Goal: Check status: Check status

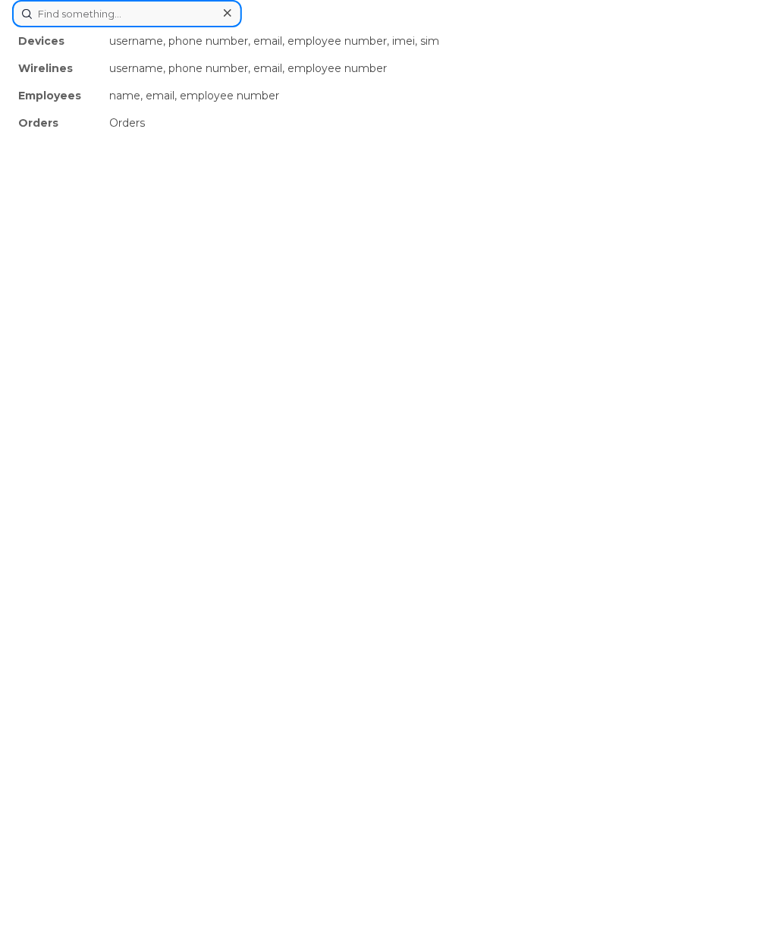
drag, startPoint x: 356, startPoint y: 41, endPoint x: 52, endPoint y: 12, distance: 304.7
paste input "299542"
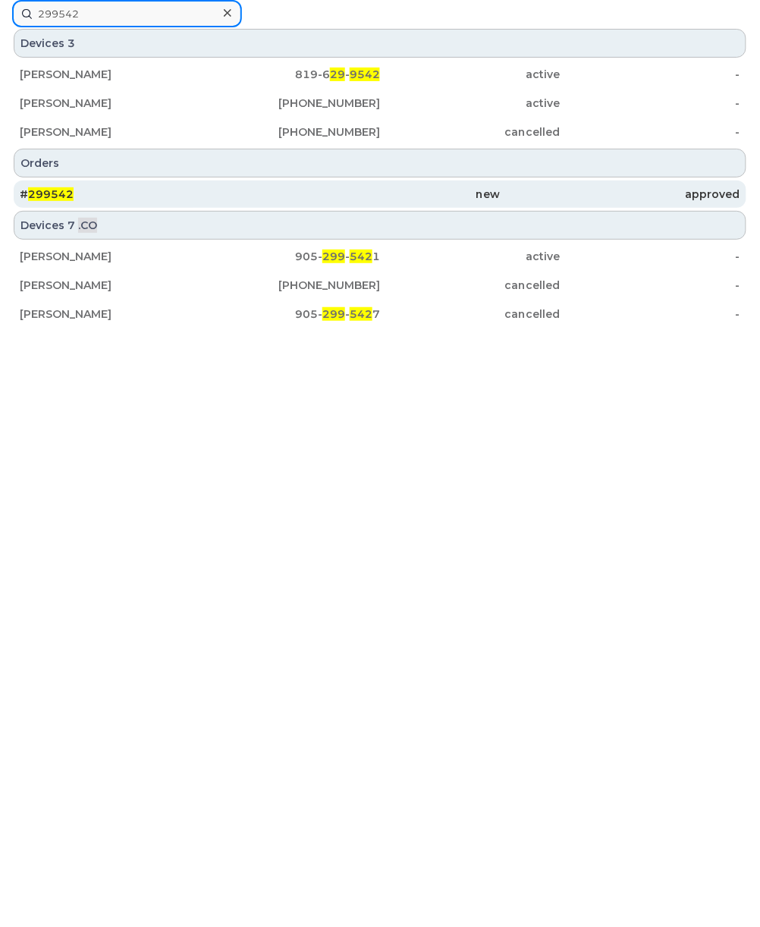
type input "299542"
click at [264, 194] on div "new" at bounding box center [380, 194] width 240 height 15
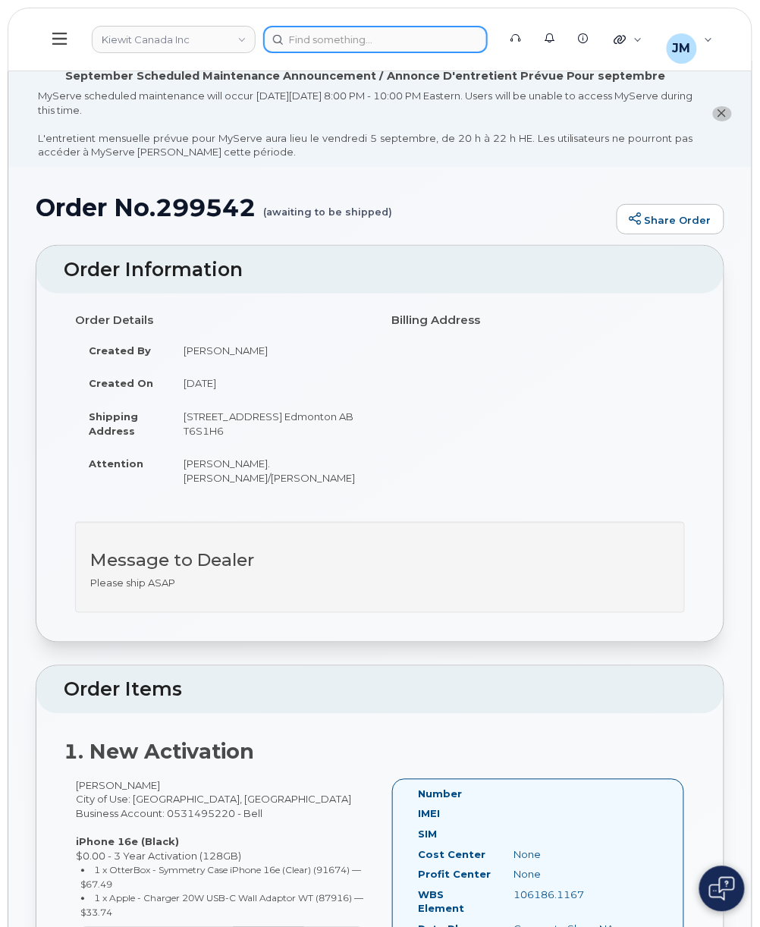
click at [410, 27] on div at bounding box center [375, 39] width 224 height 27
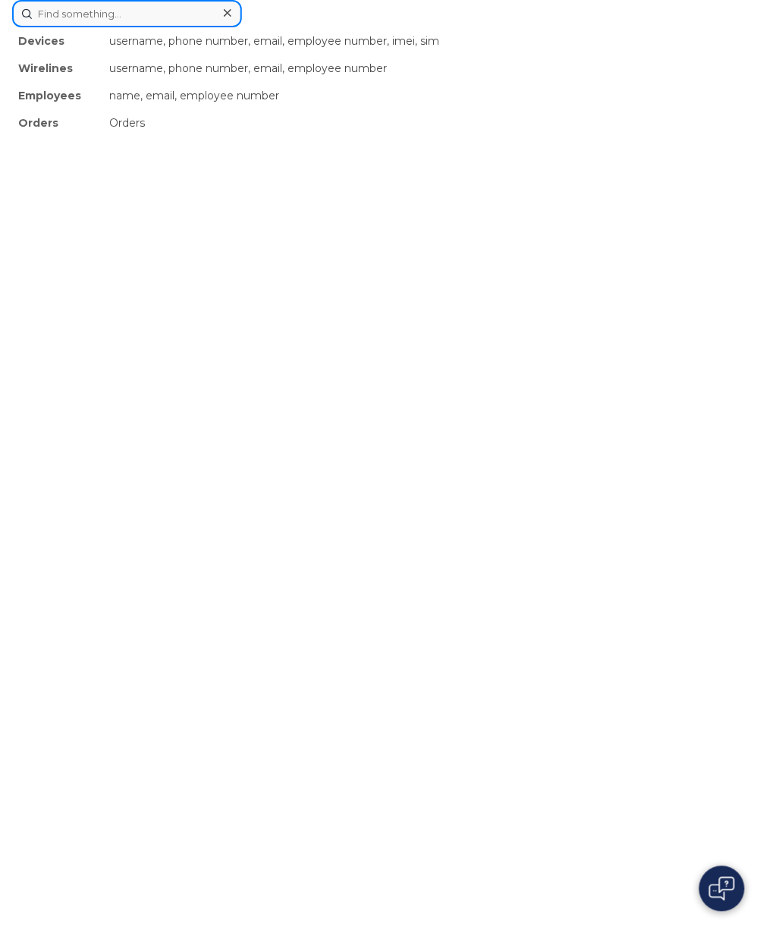
click at [117, 12] on input at bounding box center [127, 13] width 230 height 27
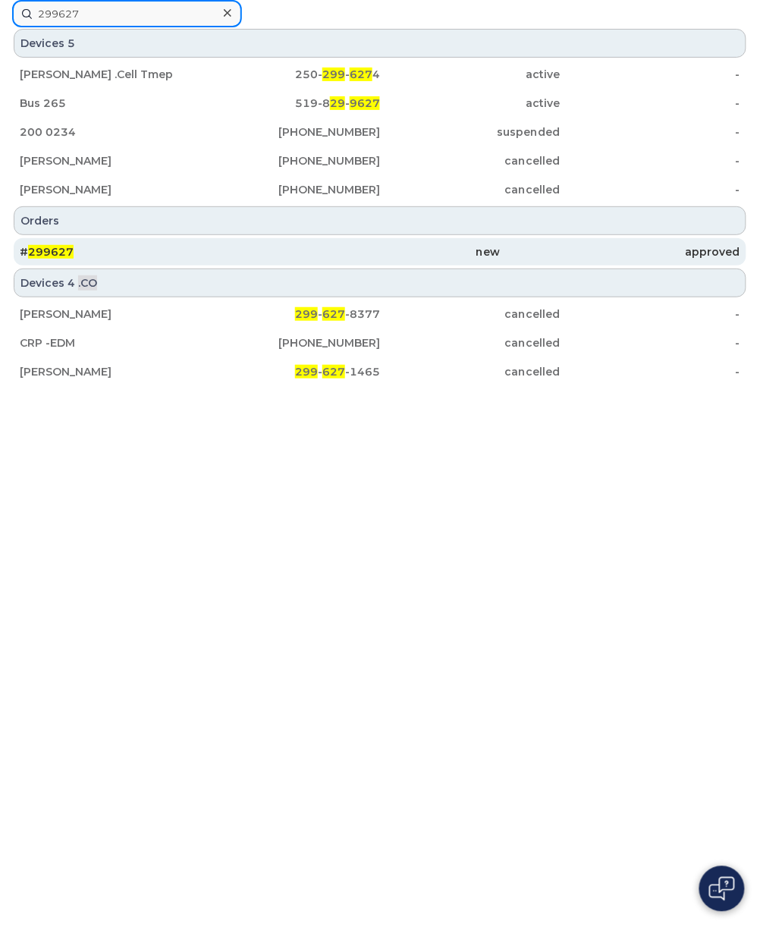
type input "299627"
click at [143, 256] on div "# 299627" at bounding box center [140, 251] width 240 height 15
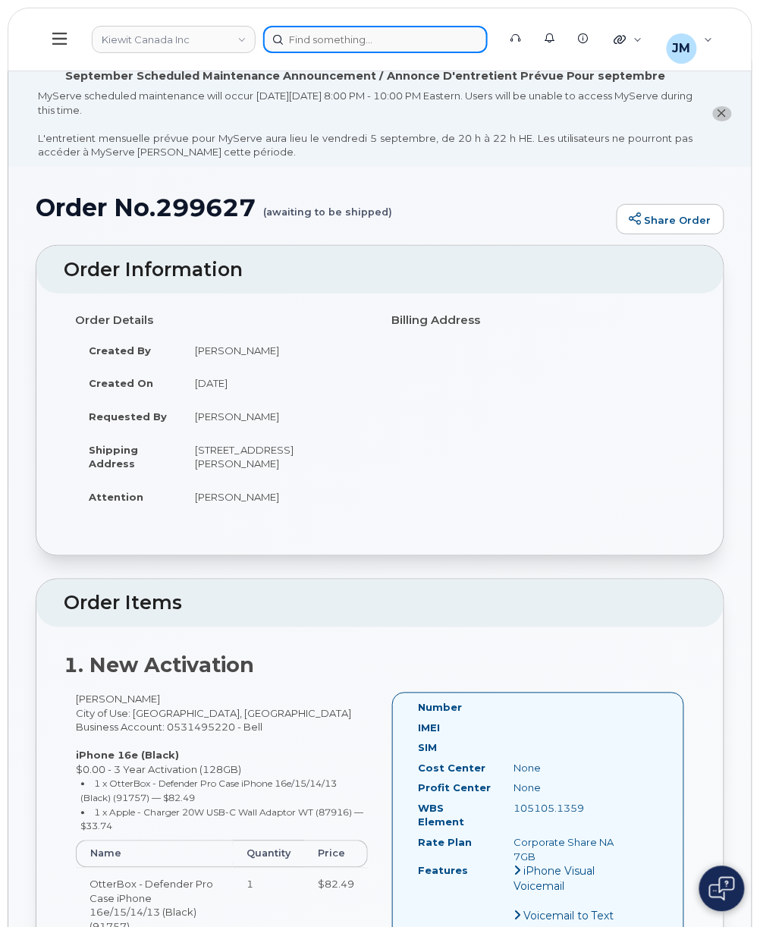
click at [414, 42] on div at bounding box center [375, 39] width 224 height 27
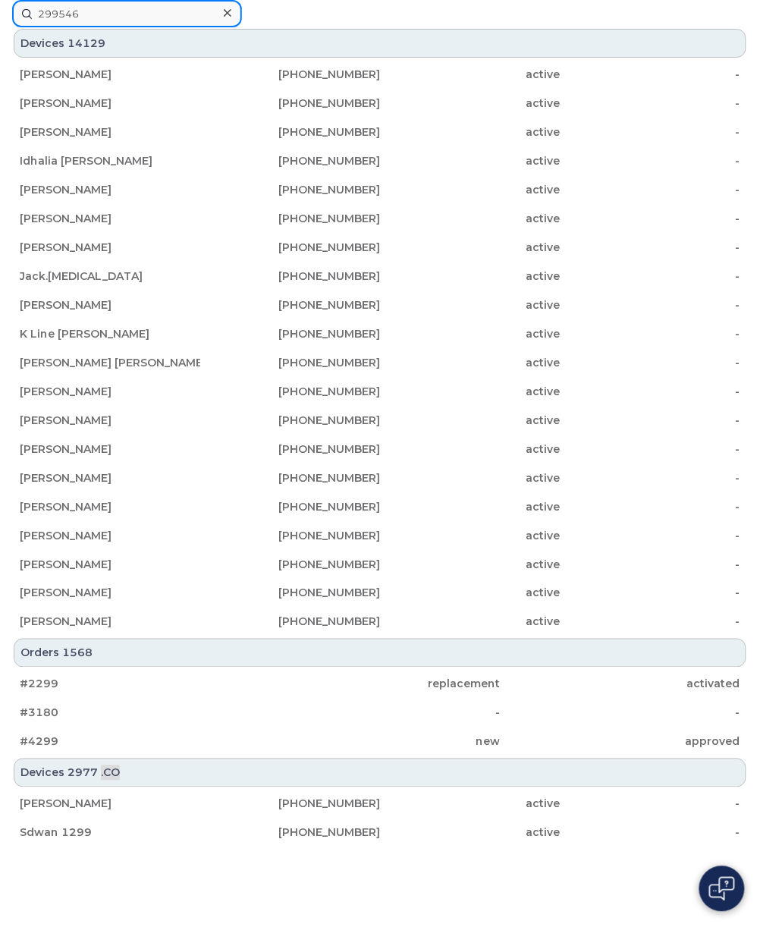
type input "299546"
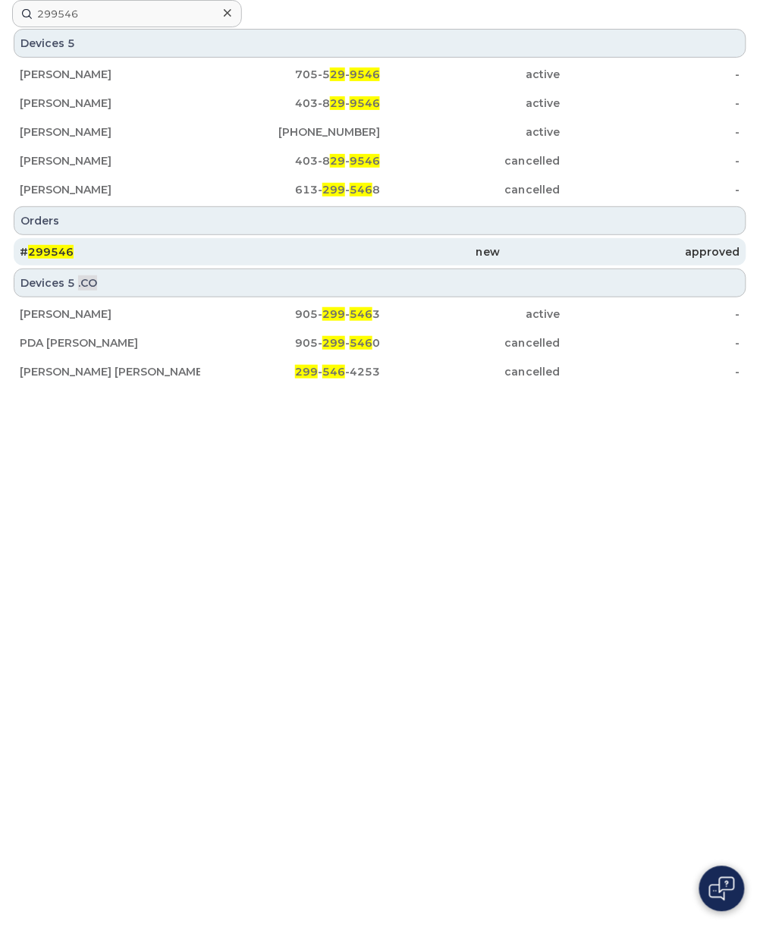
click at [413, 243] on div "new" at bounding box center [380, 251] width 240 height 27
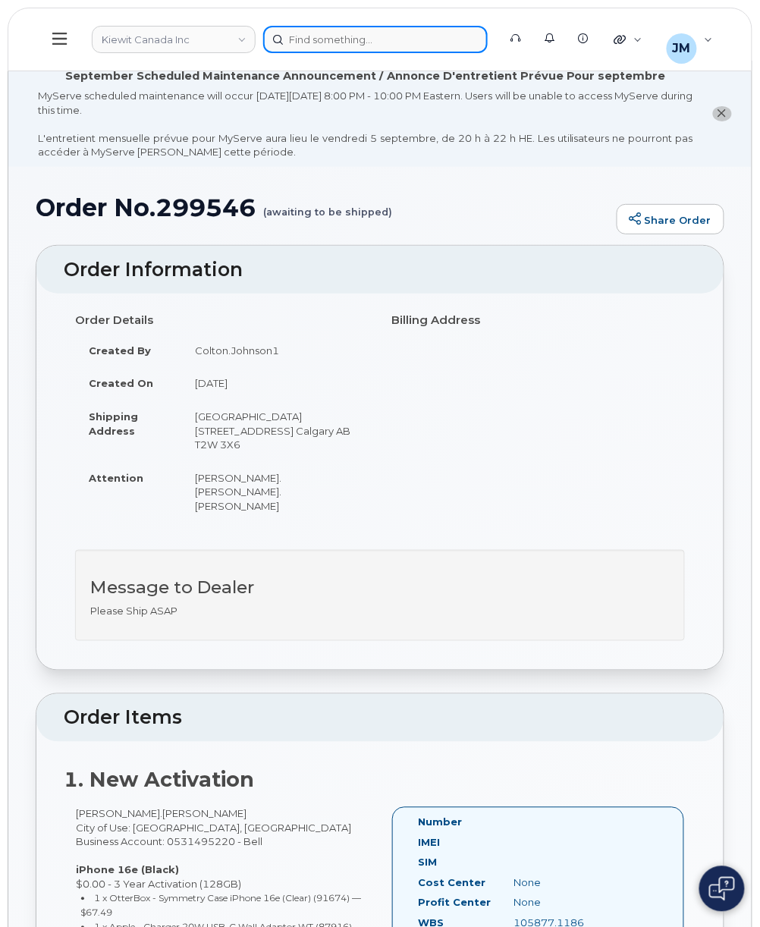
click at [328, 32] on div at bounding box center [375, 39] width 224 height 27
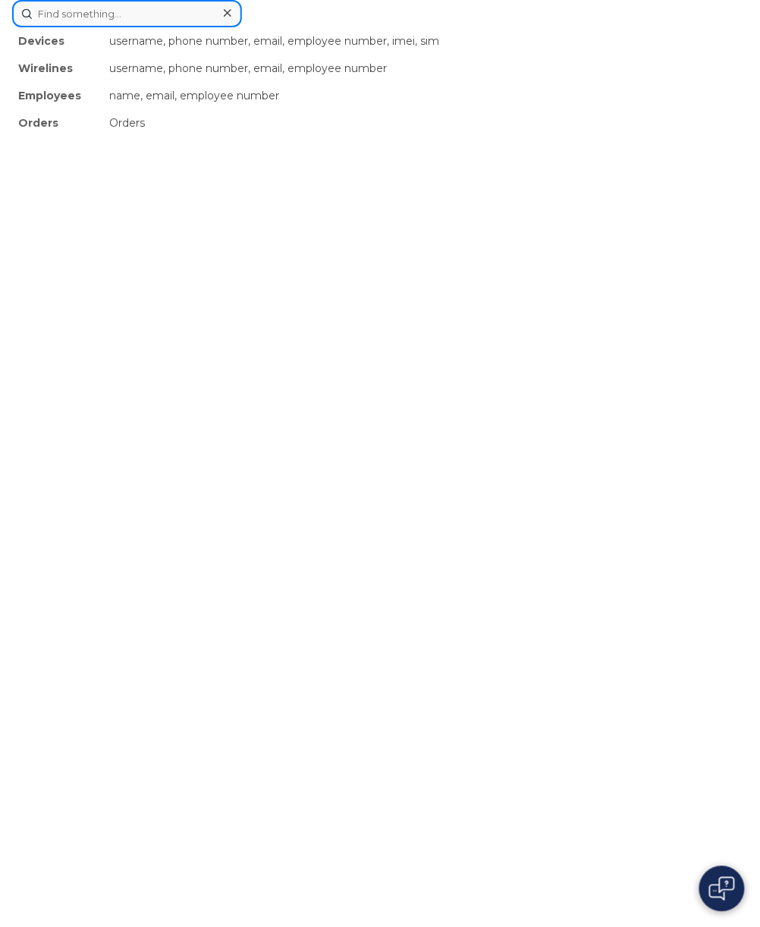
click at [47, 13] on input at bounding box center [127, 13] width 230 height 27
type input "299541"
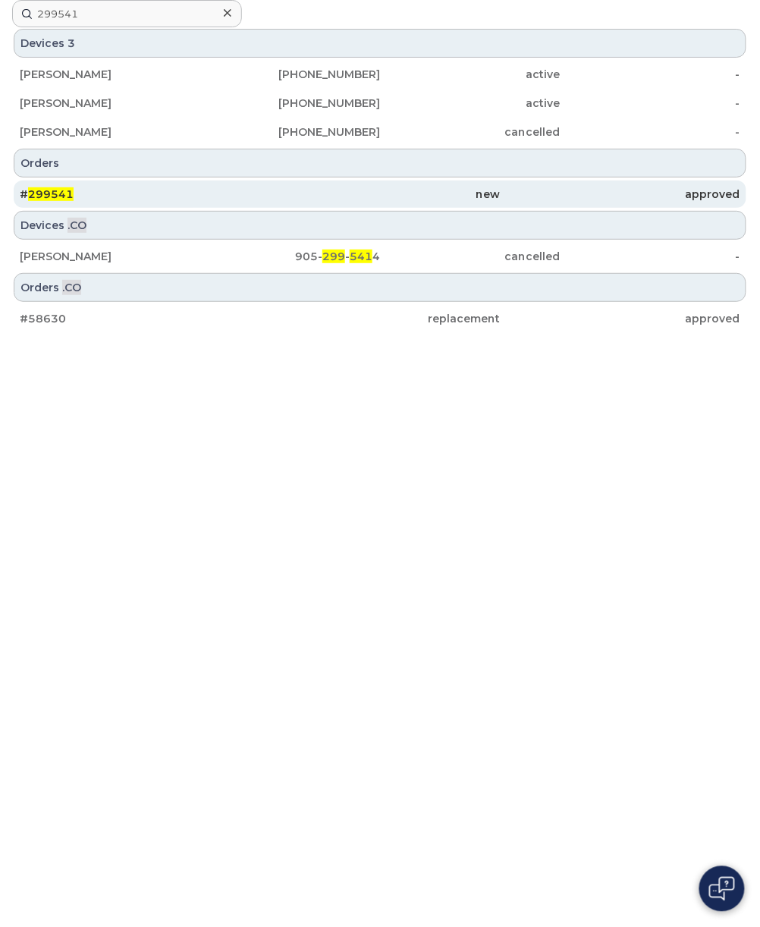
click at [132, 196] on div "# 299541" at bounding box center [140, 194] width 240 height 15
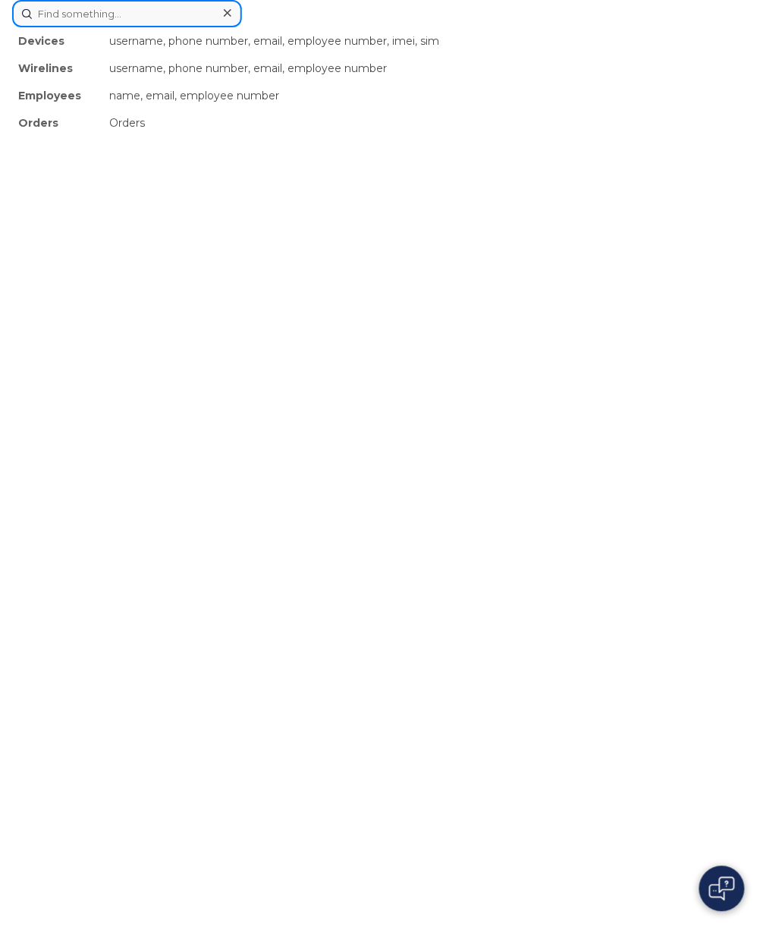
drag, startPoint x: 347, startPoint y: 42, endPoint x: 152, endPoint y: 16, distance: 197.5
paste input "299439"
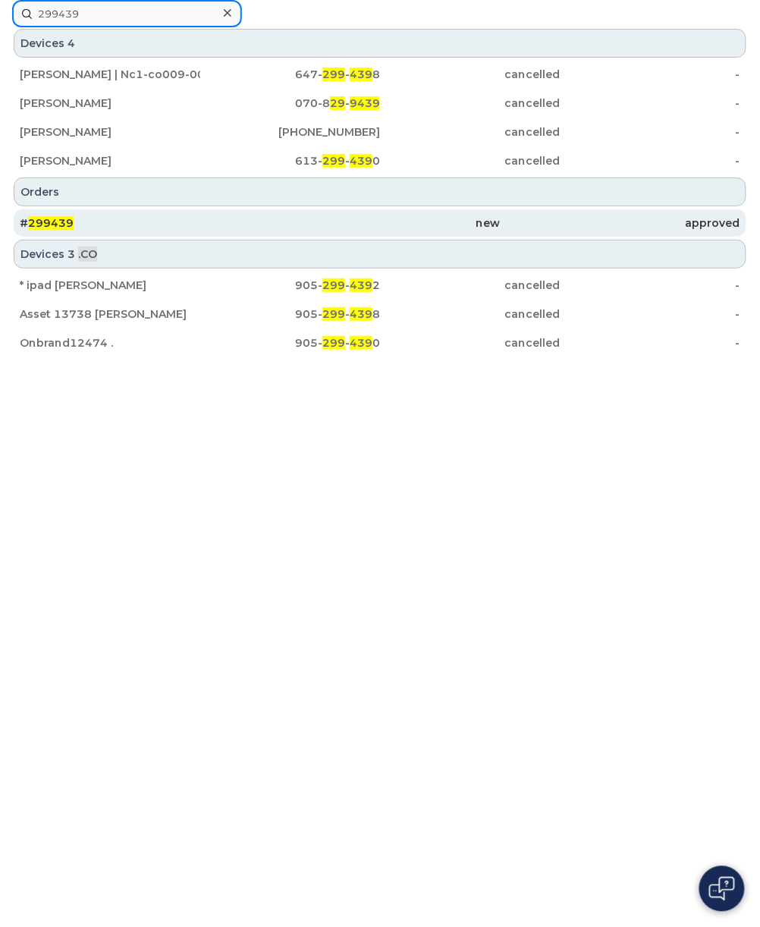
type input "299439"
click at [347, 226] on div "new" at bounding box center [380, 222] width 240 height 15
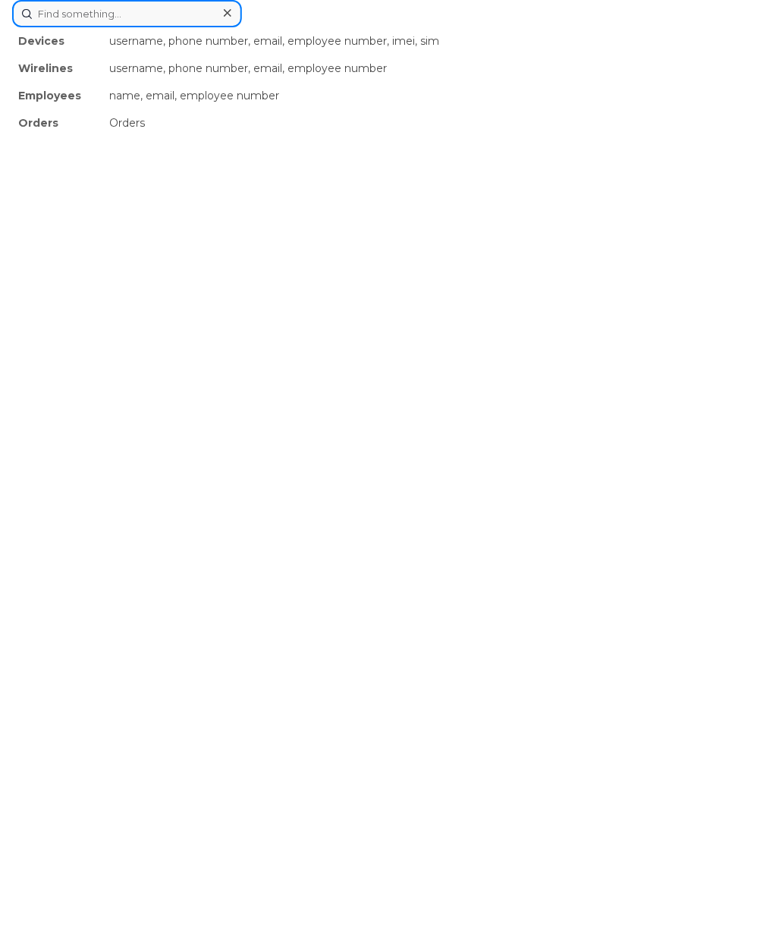
click at [347, 27] on div "Devices username, phone number, email, employee number, imei, sim Wirelines use…" at bounding box center [380, 13] width 736 height 27
type input "299568"
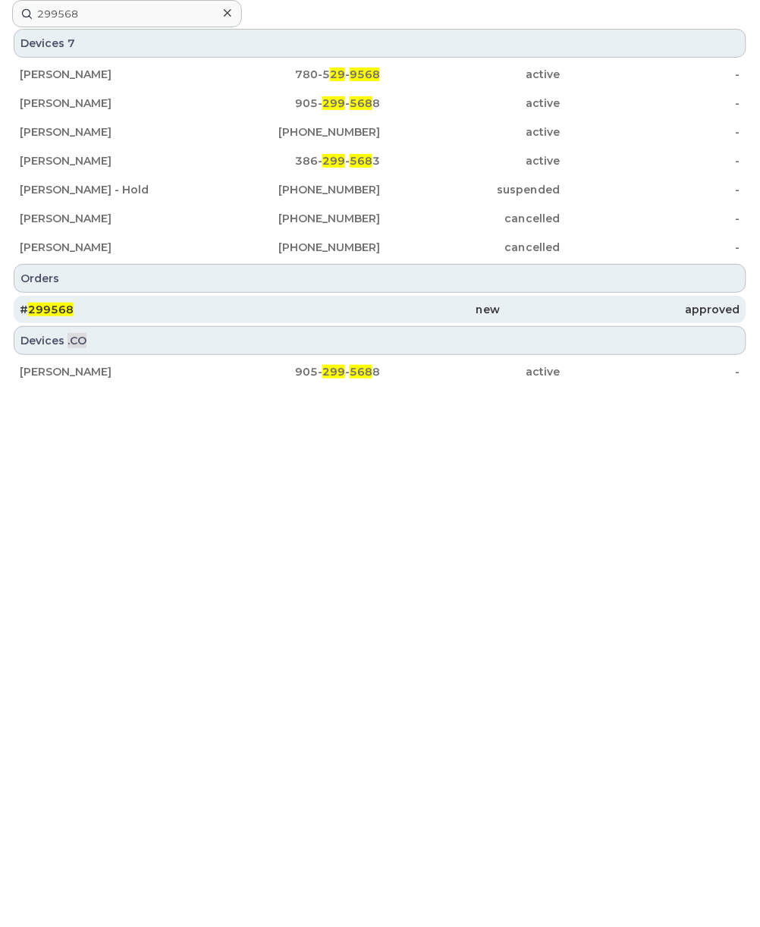
click at [465, 319] on div "new" at bounding box center [380, 309] width 240 height 27
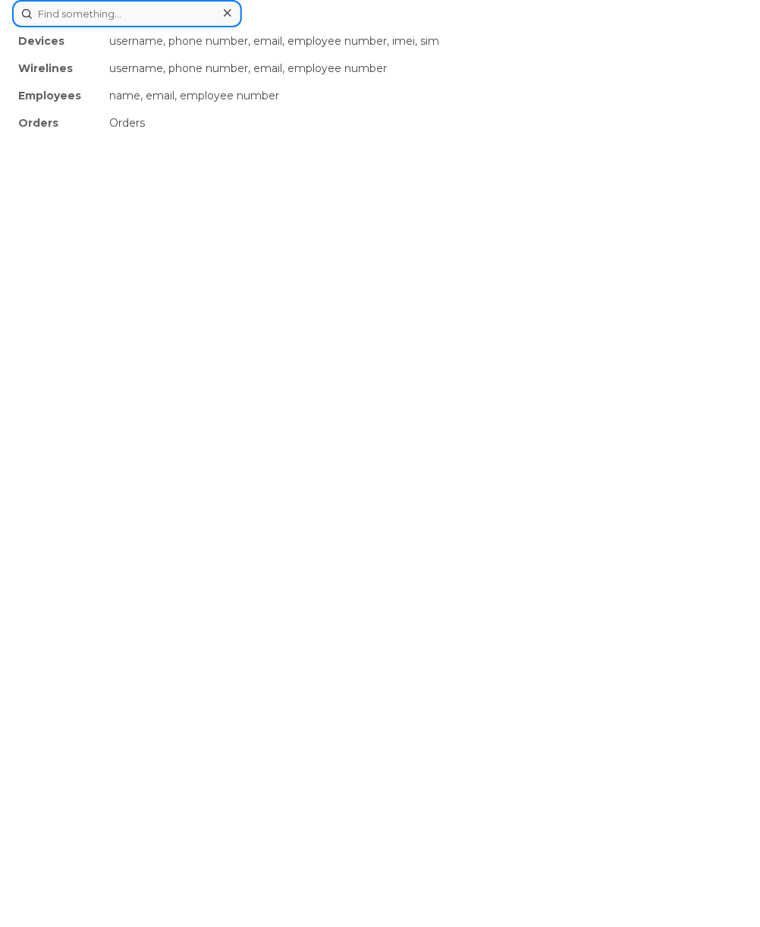
drag, startPoint x: 332, startPoint y: 25, endPoint x: 110, endPoint y: 11, distance: 222.7
paste input "299301"
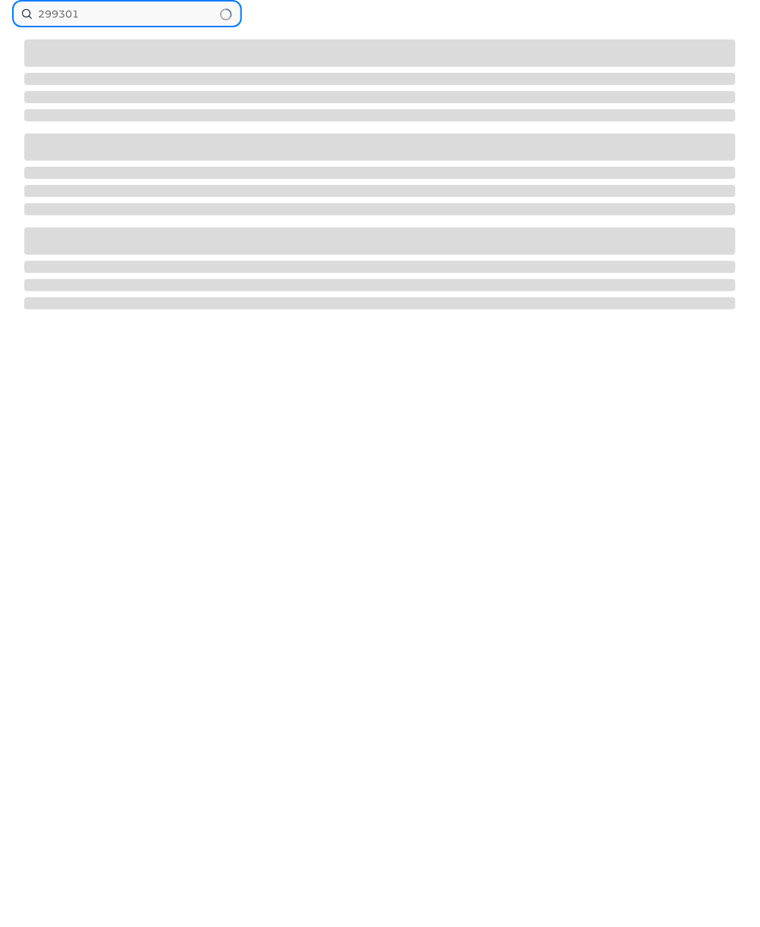
type input "299301"
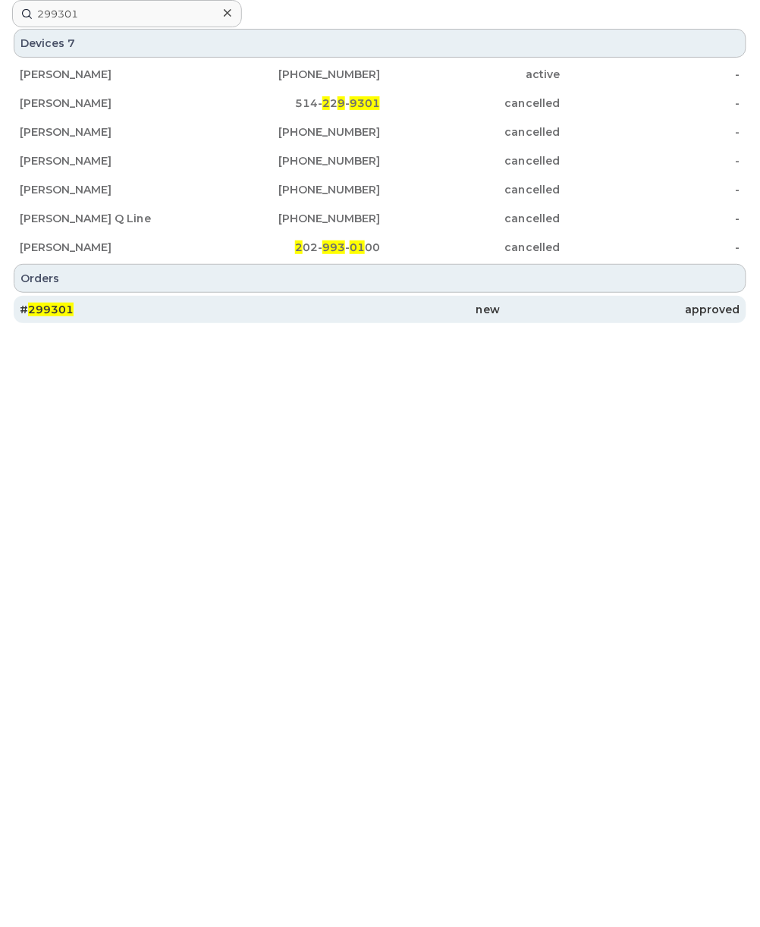
click at [262, 320] on div "new" at bounding box center [380, 309] width 240 height 27
